Goal: Check status: Check status

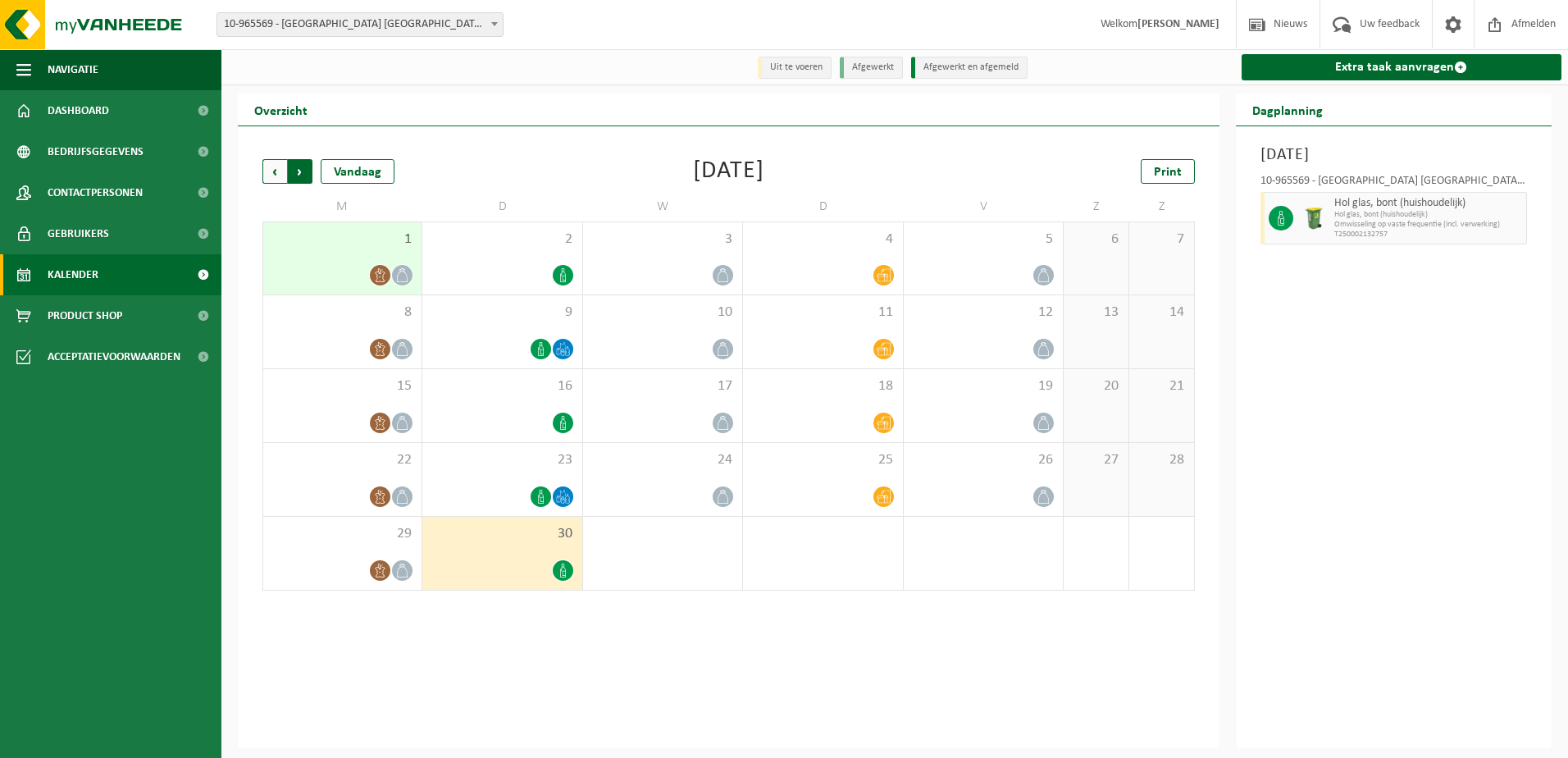
click at [273, 169] on span "Vorige" at bounding box center [274, 171] width 25 height 25
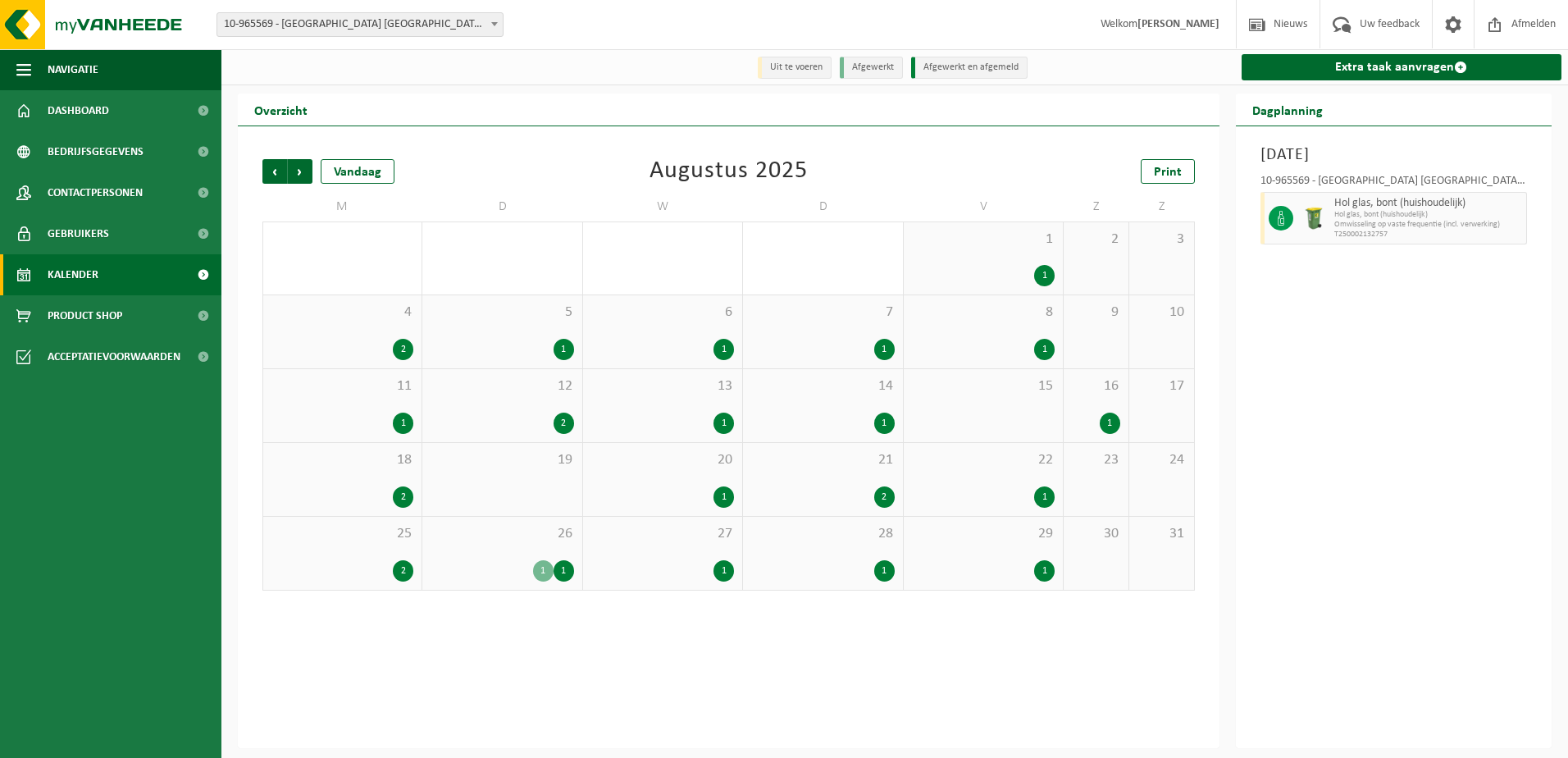
click at [502, 547] on div "26 1 1" at bounding box center [502, 553] width 159 height 73
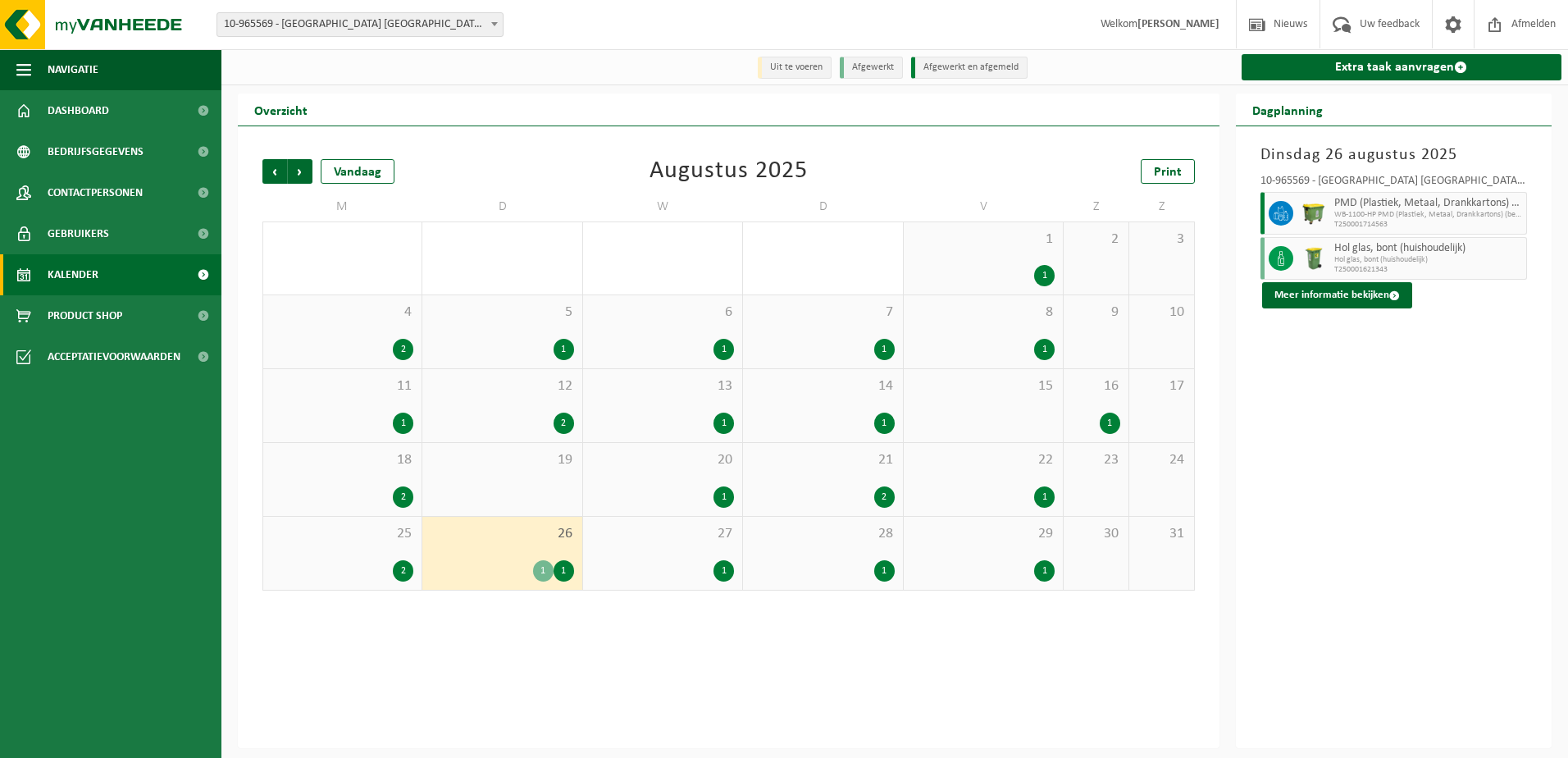
click at [662, 536] on span "27" at bounding box center [663, 534] width 143 height 18
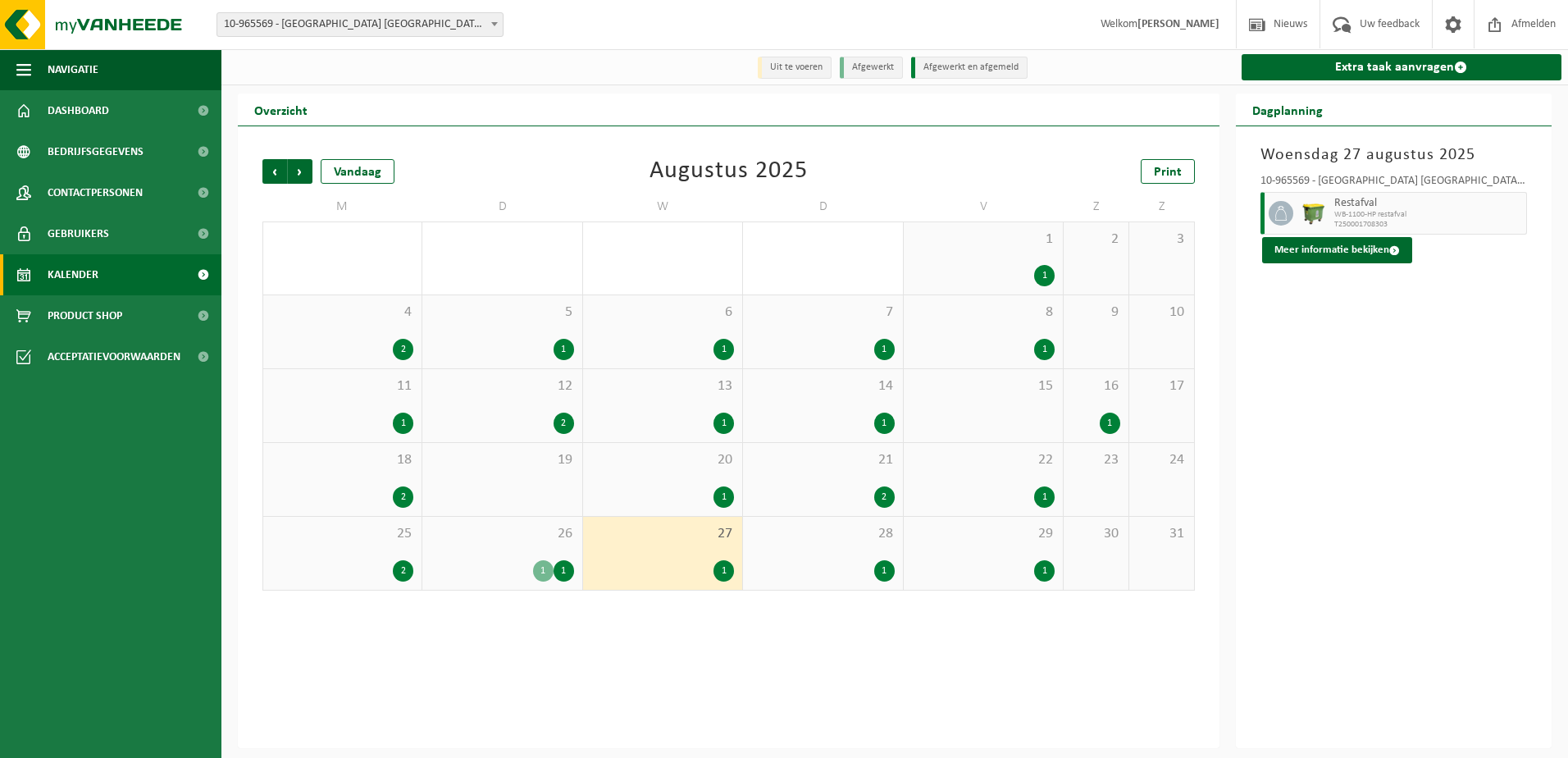
click at [815, 551] on div "28 1" at bounding box center [822, 553] width 159 height 73
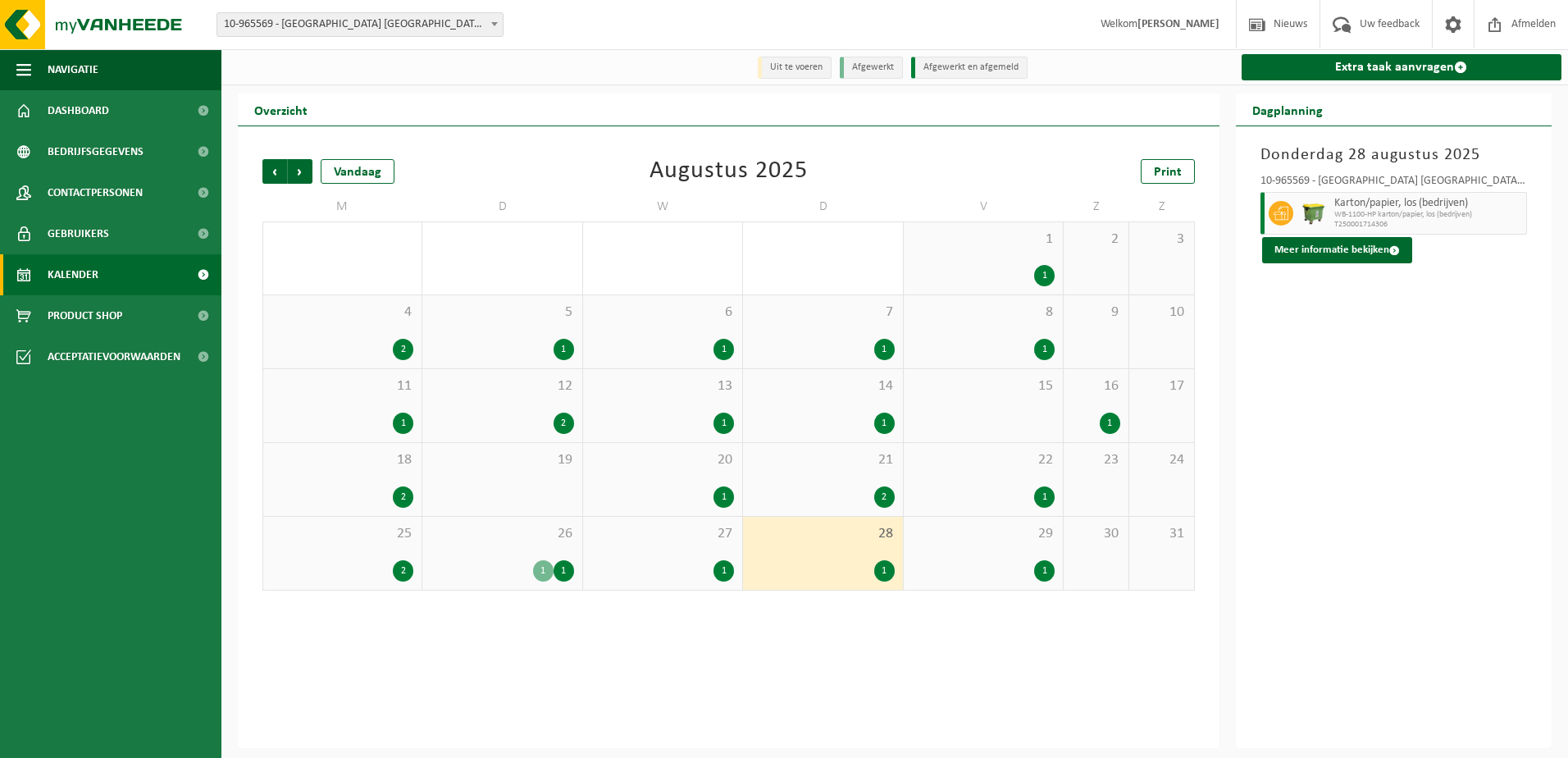
click at [972, 553] on div "29 1" at bounding box center [983, 553] width 159 height 73
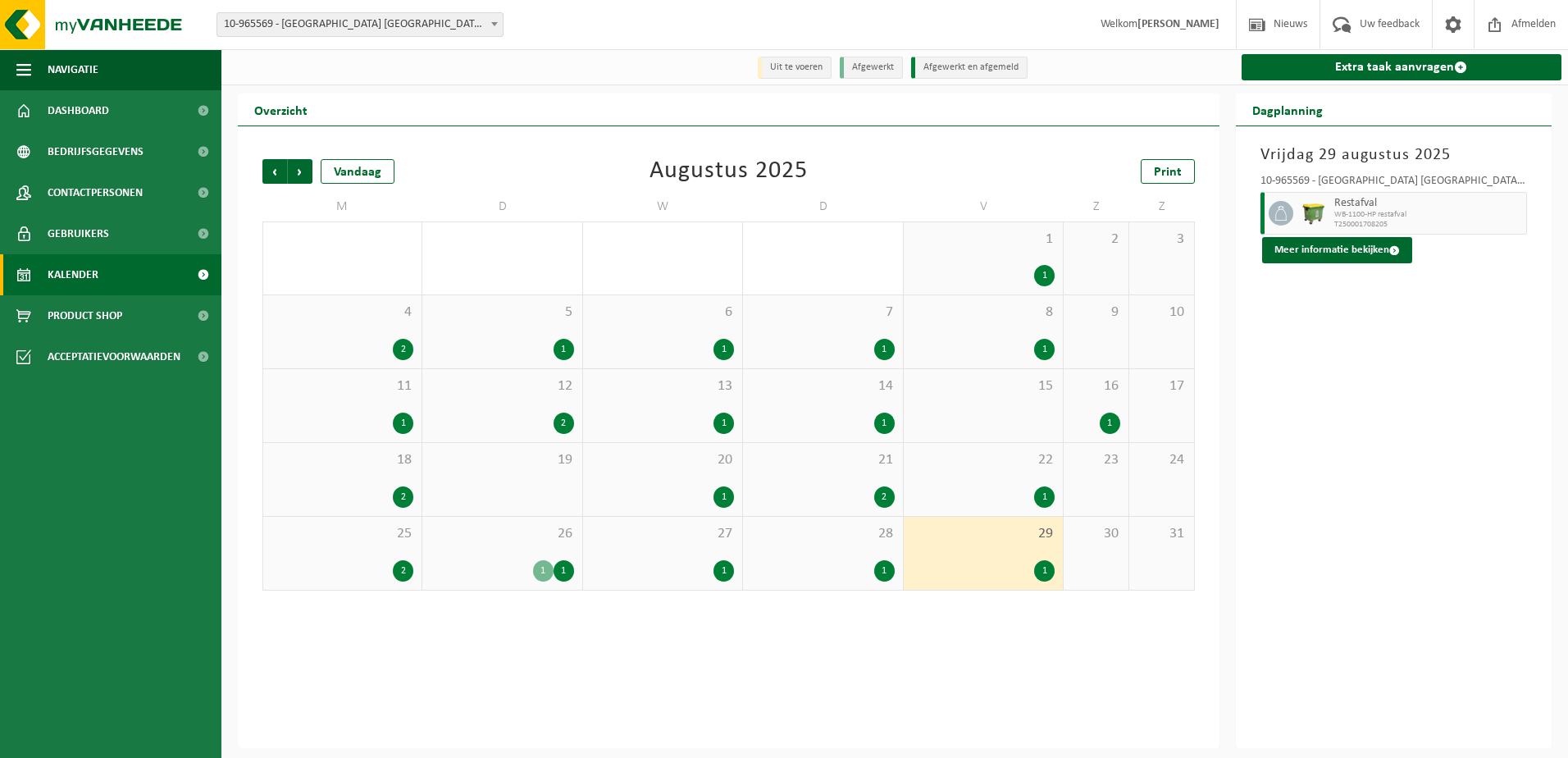
click at [691, 562] on div "1" at bounding box center [663, 571] width 143 height 21
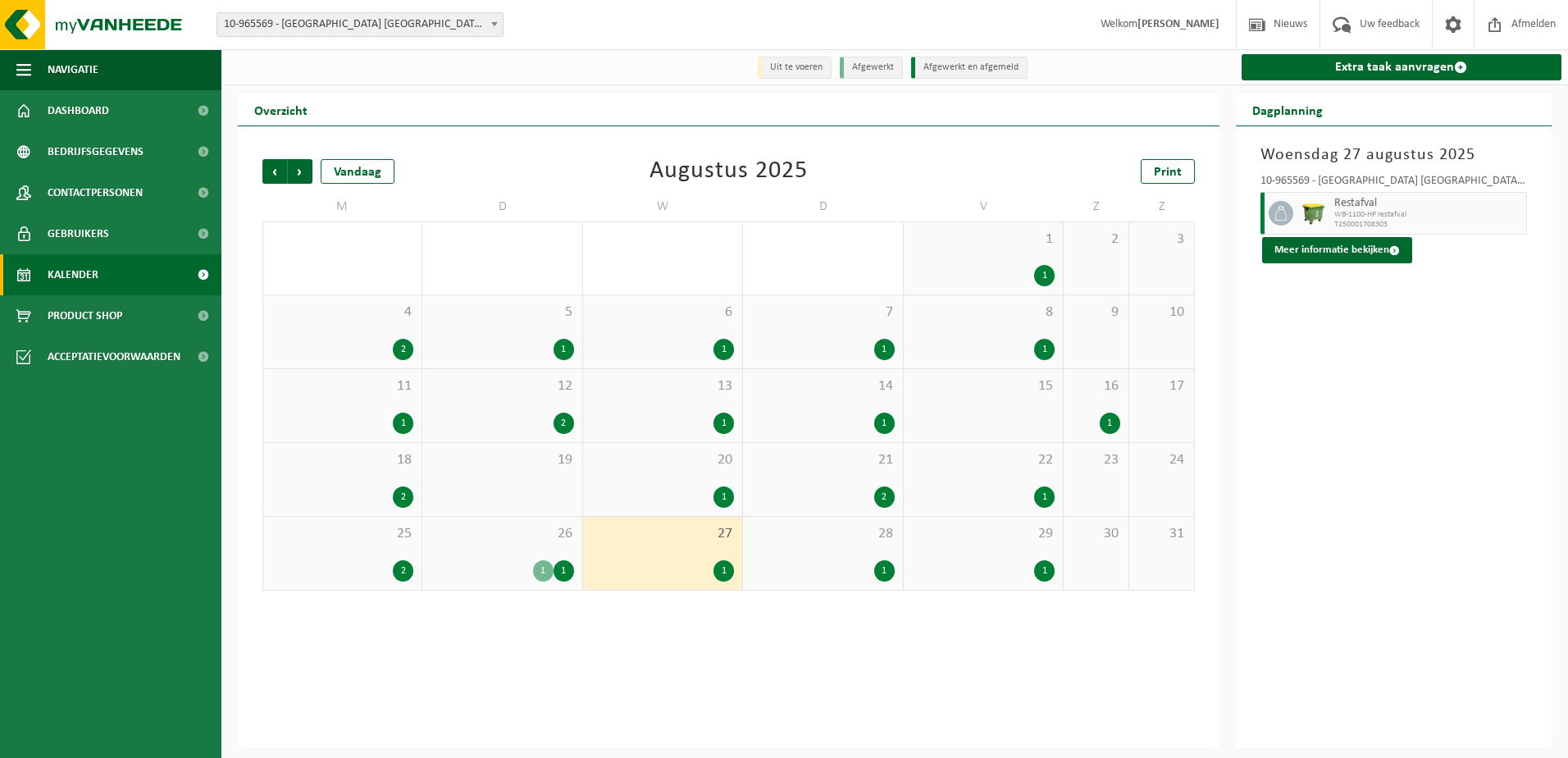
click at [626, 567] on div "1" at bounding box center [663, 571] width 143 height 21
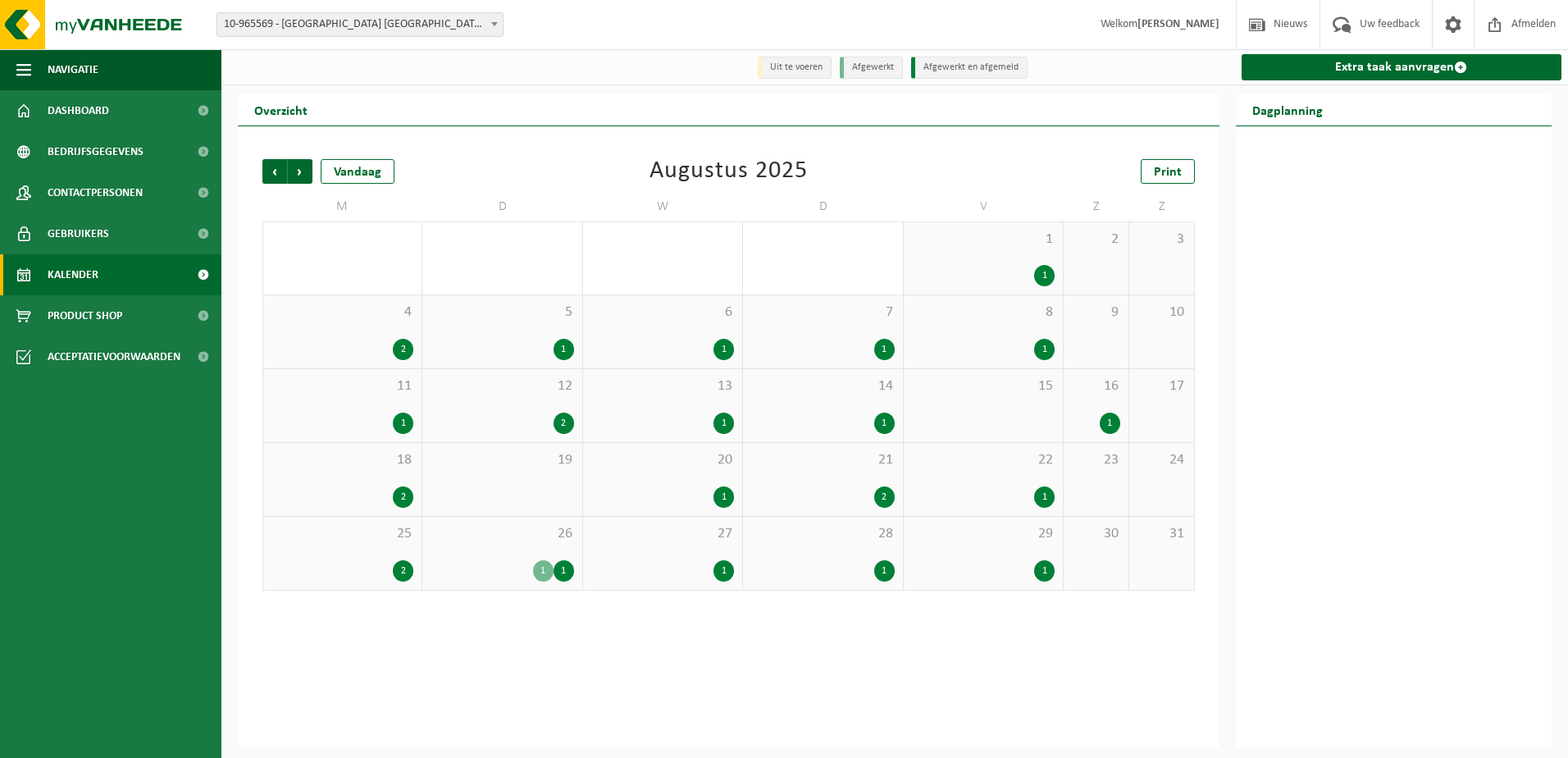
click at [510, 552] on div "26 1 1" at bounding box center [502, 553] width 159 height 73
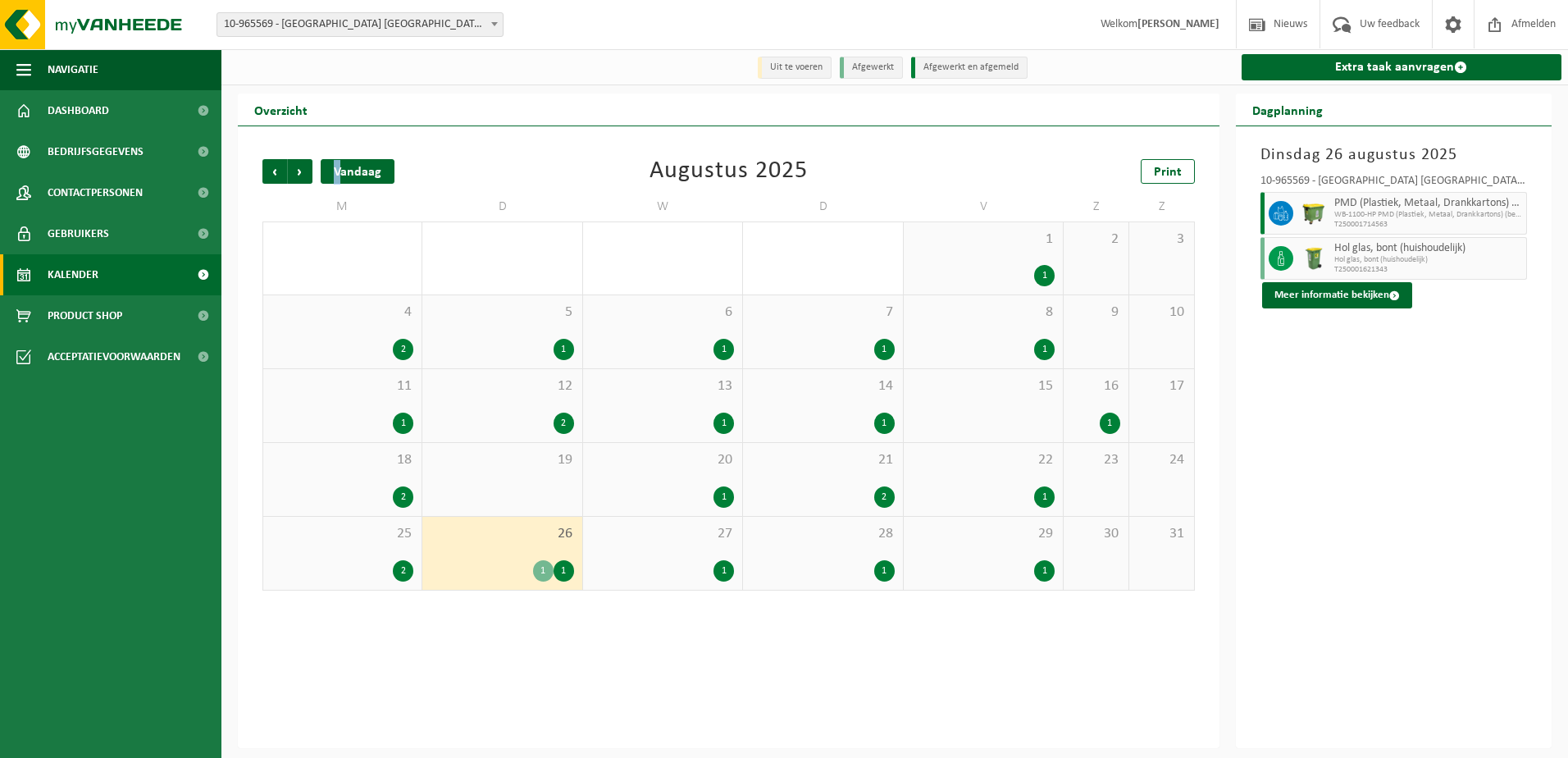
click at [338, 168] on div "Vandaag" at bounding box center [357, 171] width 74 height 25
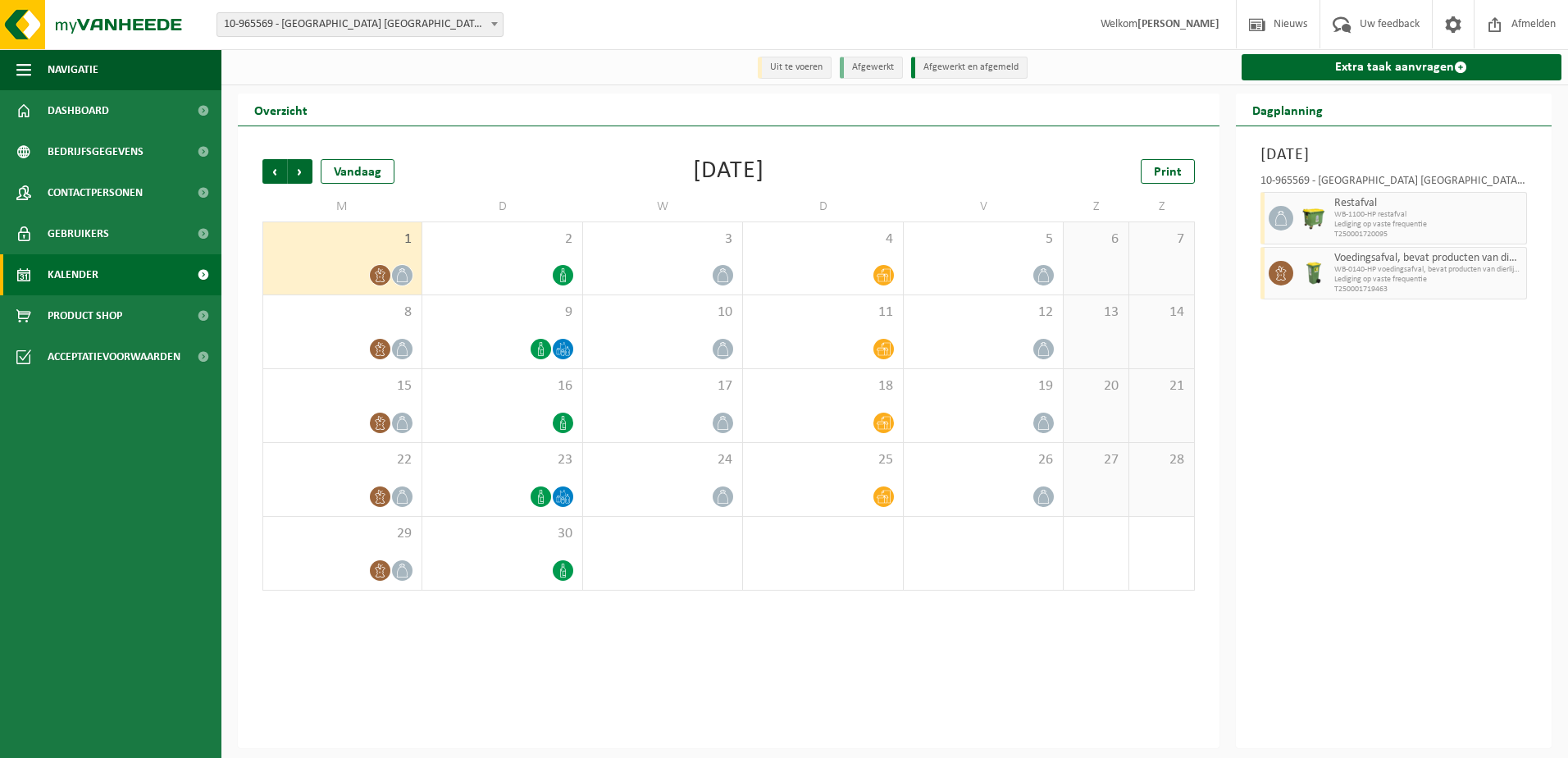
click at [377, 243] on span "1" at bounding box center [342, 239] width 142 height 18
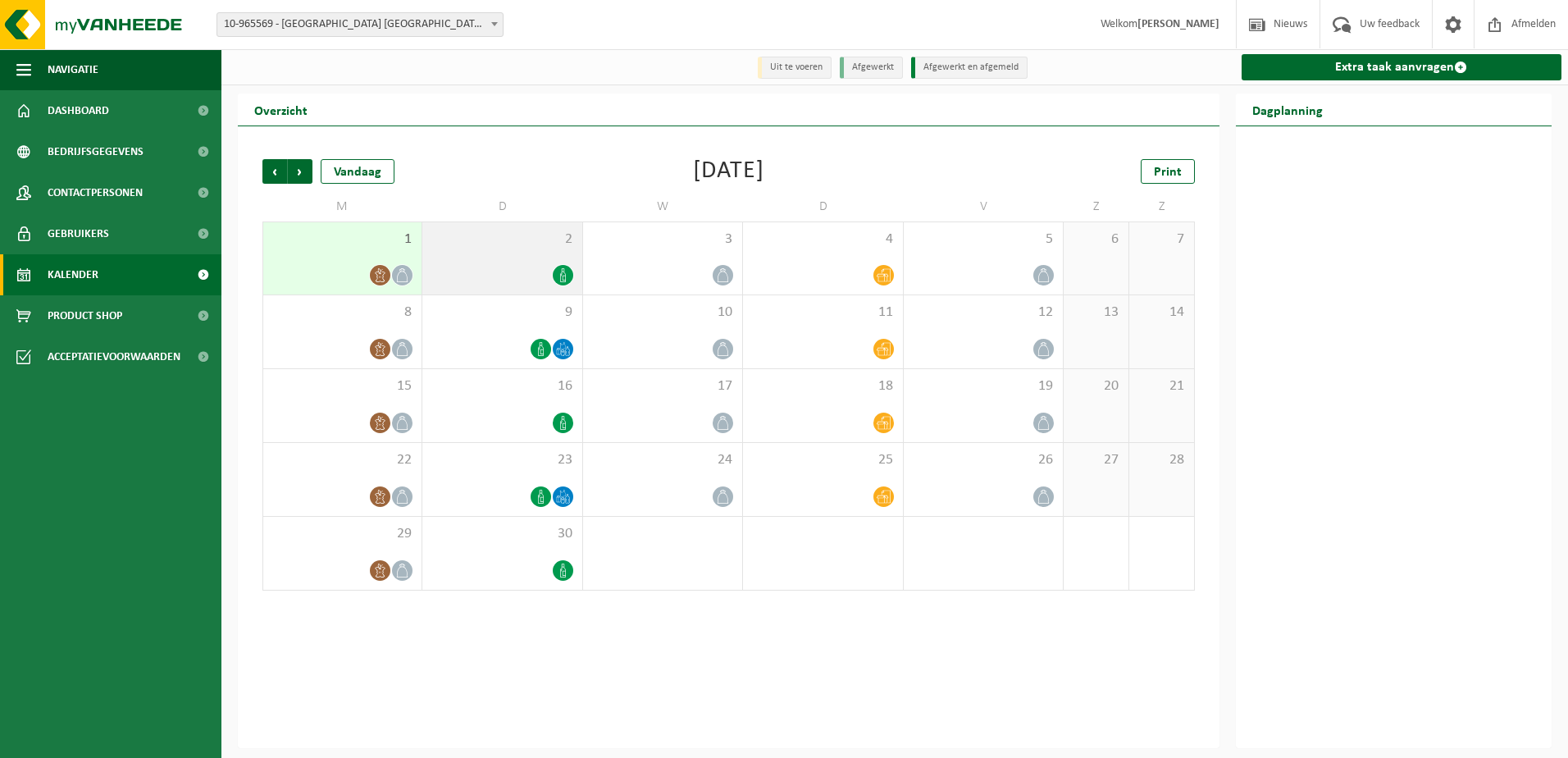
click at [481, 257] on div "2" at bounding box center [502, 259] width 159 height 72
